Goal: Information Seeking & Learning: Learn about a topic

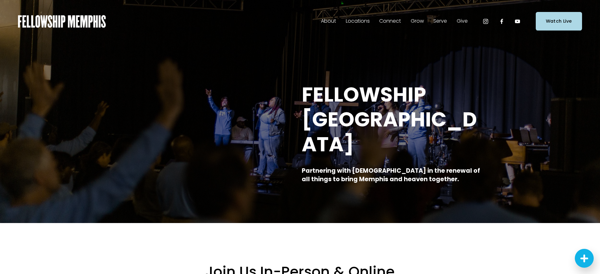
click at [0, 0] on span "Sermons" at bounding box center [0, 0] width 0 height 0
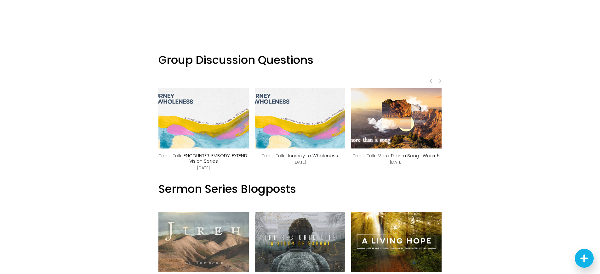
scroll to position [409, 0]
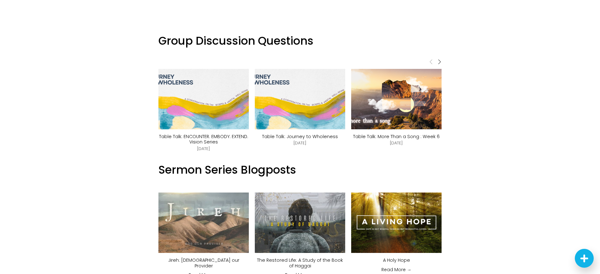
click at [195, 136] on link "Table Talk: ENCOUNTER. EMBODY. EXTEND. Vision Series" at bounding box center [203, 140] width 89 height 12
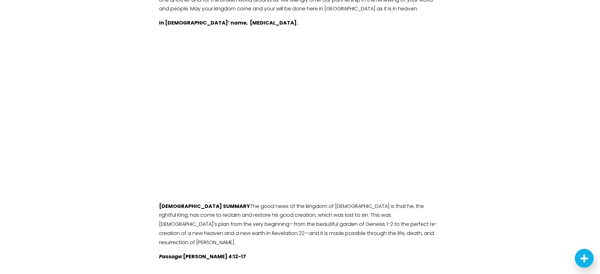
scroll to position [630, 0]
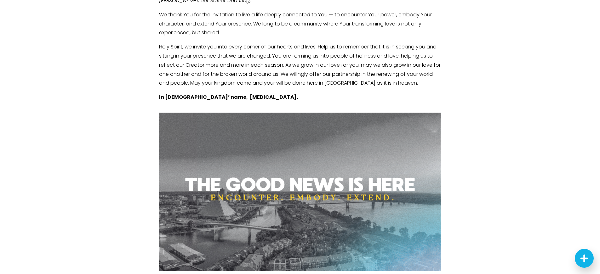
drag, startPoint x: 187, startPoint y: 161, endPoint x: 253, endPoint y: 162, distance: 66.1
click at [253, 162] on div at bounding box center [300, 192] width 282 height 159
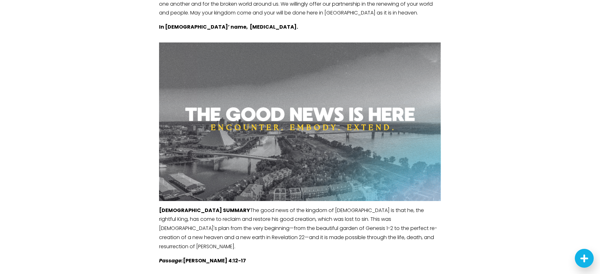
scroll to position [724, 0]
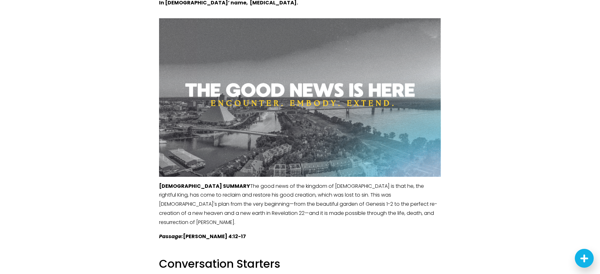
drag, startPoint x: 158, startPoint y: 5, endPoint x: 378, endPoint y: 43, distance: 224.0
click at [378, 43] on div at bounding box center [300, 97] width 282 height 159
drag, startPoint x: 418, startPoint y: 51, endPoint x: 528, endPoint y: 134, distance: 138.0
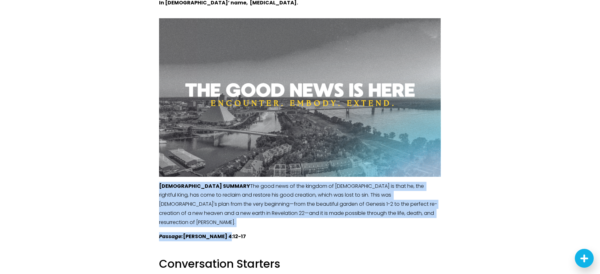
drag, startPoint x: 158, startPoint y: 168, endPoint x: 237, endPoint y: 206, distance: 87.9
click at [237, 206] on div "SERMON SUMMARY The good news of the kingdom of God is that he, the rightful Kin…" at bounding box center [300, 132] width 293 height 239
copy div "SERMON SUMMARY The good news of the kingdom of God is that he, the rightful Kin…"
click at [302, 216] on div "SERMON SUMMARY The good news of the kingdom of God is that he, the rightful Kin…" at bounding box center [300, 132] width 293 height 239
click at [278, 232] on p "Passage: Matthew 4:12-17" at bounding box center [300, 236] width 282 height 9
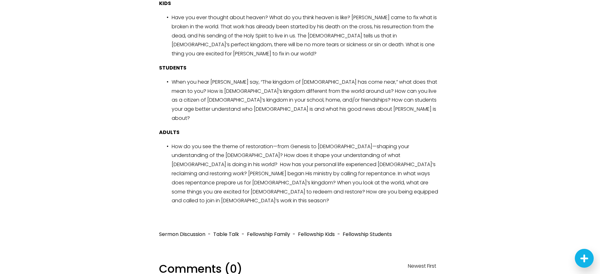
scroll to position [1008, 0]
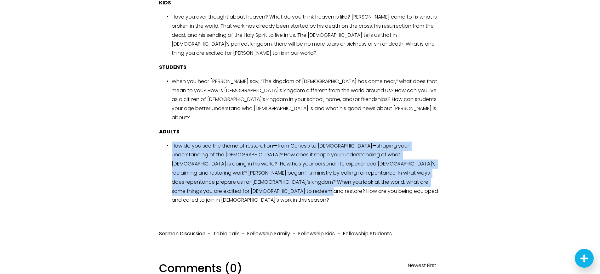
drag, startPoint x: 172, startPoint y: 100, endPoint x: 241, endPoint y: 145, distance: 82.2
click at [241, 145] on p "How do you see the theme of restoration—from Genesis to Revelation—shaping your…" at bounding box center [306, 174] width 269 height 64
copy p "How do you see the theme of restoration—from Genesis to Revelation—shaping your…"
click at [309, 154] on div "Conversation Starters KIDS Have you ever thought about heaven? What do you thin…" at bounding box center [300, 90] width 293 height 245
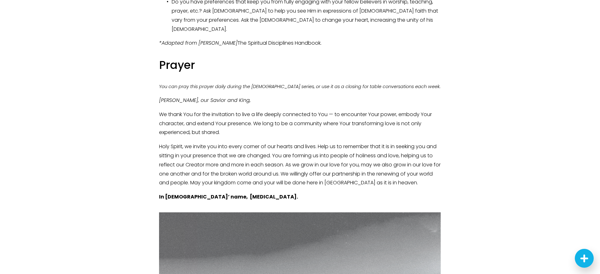
scroll to position [535, 0]
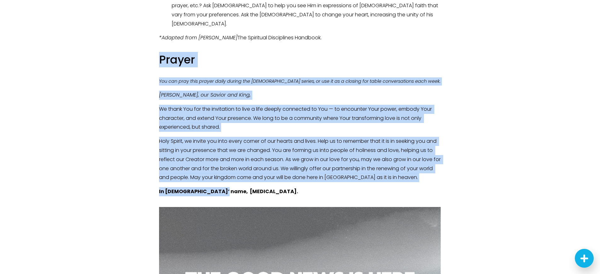
drag, startPoint x: 161, startPoint y: 40, endPoint x: 317, endPoint y: 170, distance: 203.7
copy div "Prayer You can pray this prayer daily during the sermon series, or use it as a …"
drag, startPoint x: 502, startPoint y: 65, endPoint x: 505, endPoint y: 167, distance: 101.7
click at [505, 167] on article "Table Talk: ENCOUNTER. EMBODY. EXTEND. Vision Series Aug 31 Written By Linny Be…" at bounding box center [300, 178] width 600 height 1341
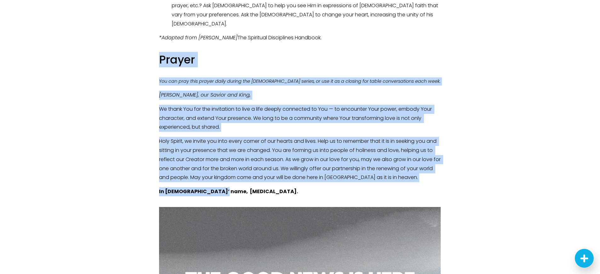
copy div "Prayer You can pray this prayer daily during the sermon series, or use it as a …"
click at [173, 53] on h3 "Prayer" at bounding box center [300, 60] width 282 height 15
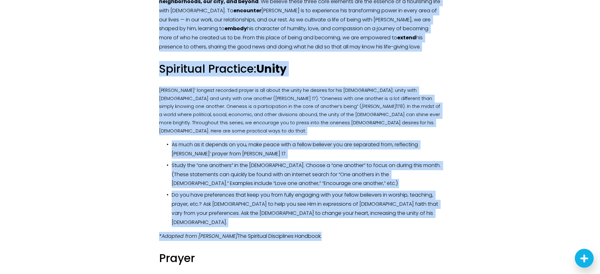
scroll to position [346, 0]
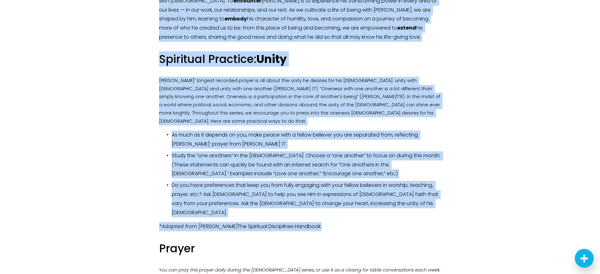
drag, startPoint x: 158, startPoint y: 62, endPoint x: 445, endPoint y: 207, distance: 321.1
copy div "Aug 31 Written By Linny Best Encounter, Embody, Extend: Vision Series Fellowshi…"
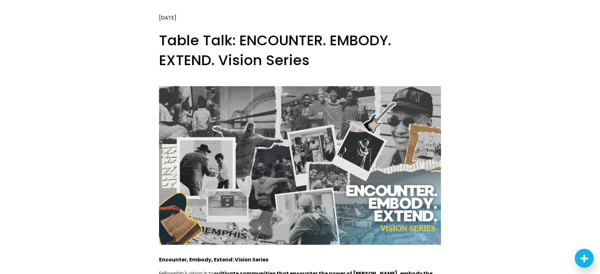
scroll to position [0, 0]
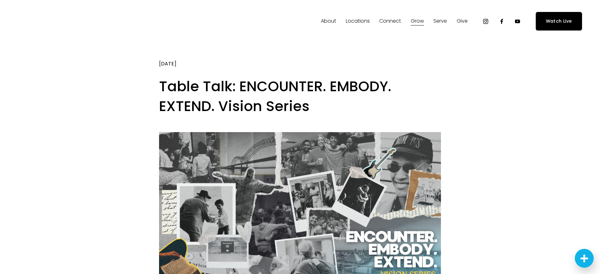
click at [0, 0] on span "Sermons" at bounding box center [0, 0] width 0 height 0
drag, startPoint x: 533, startPoint y: 92, endPoint x: 535, endPoint y: 87, distance: 5.1
click at [0, 0] on span "Sermons" at bounding box center [0, 0] width 0 height 0
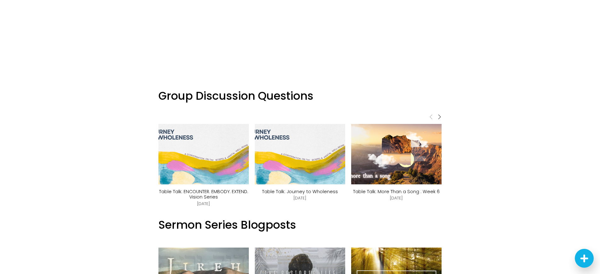
scroll to position [409, 0]
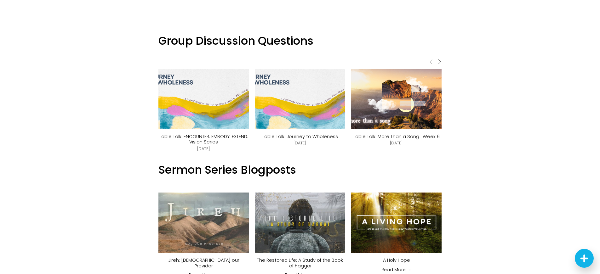
click at [303, 105] on img at bounding box center [291, 99] width 107 height 60
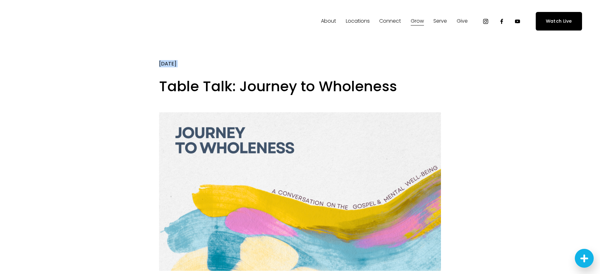
drag, startPoint x: 159, startPoint y: 63, endPoint x: 180, endPoint y: 88, distance: 33.5
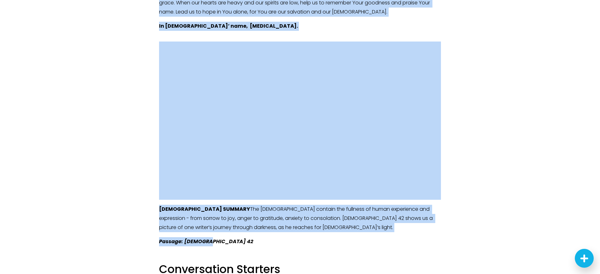
scroll to position [598, 0]
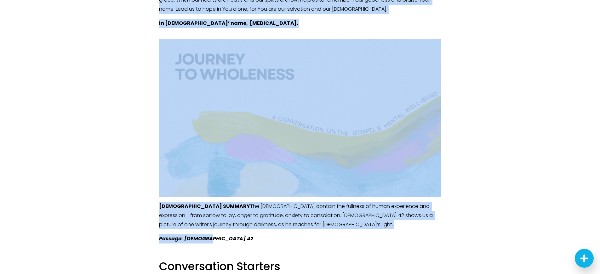
drag, startPoint x: 158, startPoint y: 62, endPoint x: 255, endPoint y: 218, distance: 184.2
click at [255, 218] on article "Table Talk: Journey to Wholeness Aug 17 Written By Linny Best A Conversation on…" at bounding box center [300, 76] width 600 height 1263
copy div "Aug 17 Written By Linny Best A Conversation on the Gospel & Mental Well-Being T…"
click at [500, 81] on article "Table Talk: Journey to Wholeness Aug 17 Written By Linny Best A Conversation on…" at bounding box center [300, 76] width 600 height 1263
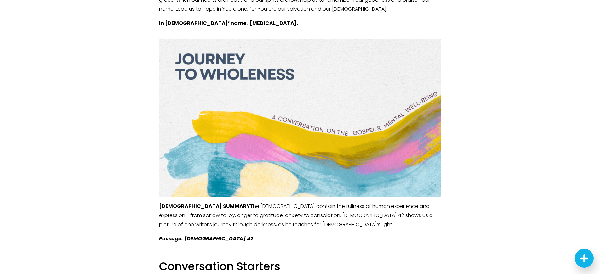
click at [476, 144] on article "Table Talk: Journey to Wholeness Aug 17 Written By Linny Best A Conversation on…" at bounding box center [300, 76] width 600 height 1263
click at [383, 39] on div at bounding box center [300, 118] width 282 height 159
click at [469, 54] on article "Table Talk: Journey to Wholeness Aug 17 Written By Linny Best A Conversation on…" at bounding box center [300, 76] width 600 height 1263
drag, startPoint x: 193, startPoint y: 60, endPoint x: 136, endPoint y: 60, distance: 56.4
click at [170, 60] on div at bounding box center [300, 118] width 282 height 159
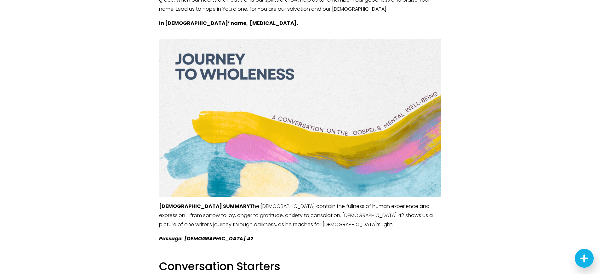
drag, startPoint x: 77, startPoint y: 52, endPoint x: 71, endPoint y: 52, distance: 6.3
click at [73, 52] on article "Table Talk: Journey to Wholeness Aug 17 Written By Linny Best A Conversation on…" at bounding box center [300, 76] width 600 height 1263
click at [509, 64] on article "Table Talk: Journey to Wholeness Aug 17 Written By Linny Best A Conversation on…" at bounding box center [300, 76] width 600 height 1263
drag, startPoint x: 538, startPoint y: 79, endPoint x: 533, endPoint y: 89, distance: 12.0
click at [535, 83] on article "Table Talk: Journey to Wholeness Aug 17 Written By Linny Best A Conversation on…" at bounding box center [300, 76] width 600 height 1263
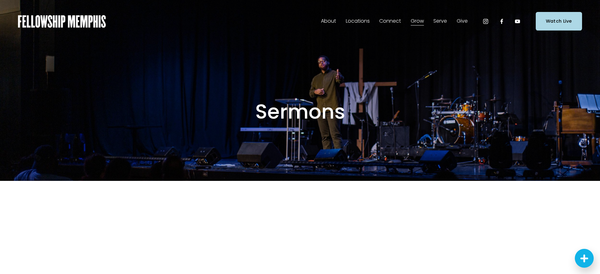
click at [0, 0] on span "Sermons" at bounding box center [0, 0] width 0 height 0
